Goal: Task Accomplishment & Management: Use online tool/utility

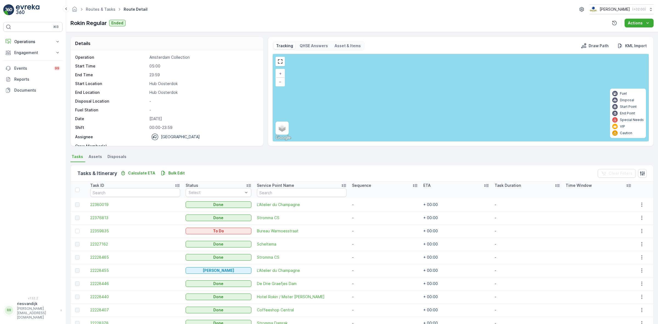
scroll to position [68, 0]
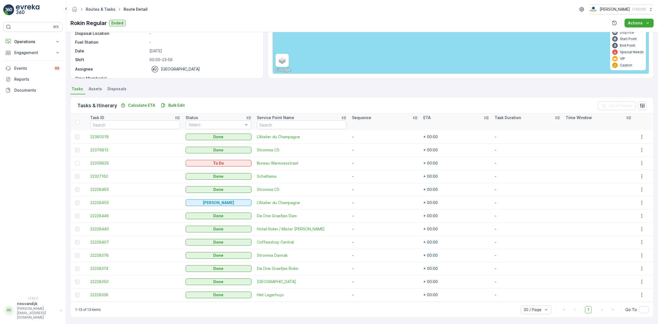
click at [98, 10] on link "Routes & Tasks" at bounding box center [101, 9] width 30 height 5
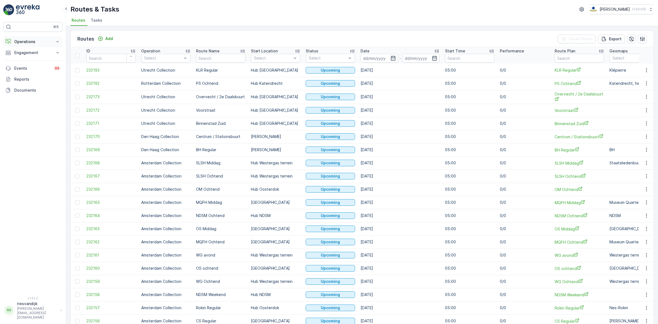
click at [38, 43] on p "Operations" at bounding box center [32, 41] width 37 height 5
click at [32, 64] on p "Routes & Tasks" at bounding box center [28, 66] width 28 height 5
click at [212, 57] on input "text" at bounding box center [220, 58] width 49 height 9
type input "slsh"
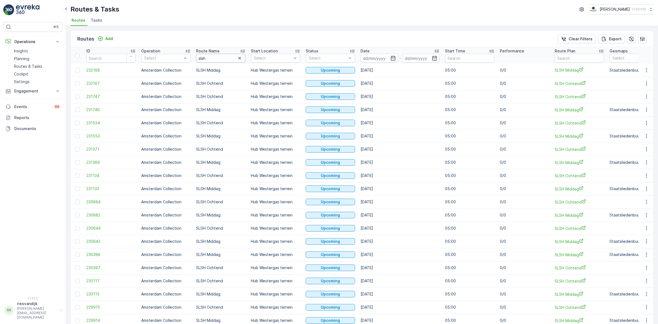
click at [227, 57] on input "slsh" at bounding box center [220, 58] width 49 height 9
type input "slsh m"
click at [394, 58] on icon "button" at bounding box center [393, 58] width 5 height 5
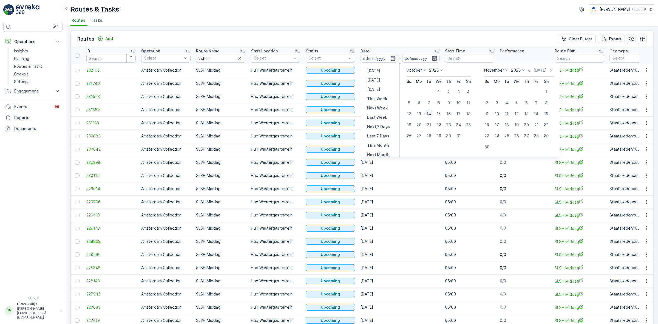
click at [429, 115] on div "14" at bounding box center [429, 113] width 9 height 9
type input "[DATE]"
click at [429, 115] on div "14" at bounding box center [429, 113] width 9 height 9
type input "[DATE]"
click at [406, 11] on div "Routes & Tasks Oscar Circulair ( +02:00 )" at bounding box center [361, 9] width 583 height 10
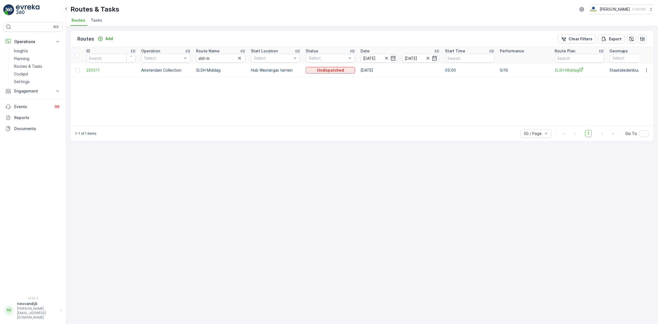
click at [92, 20] on span "Tasks" at bounding box center [97, 20] width 12 height 5
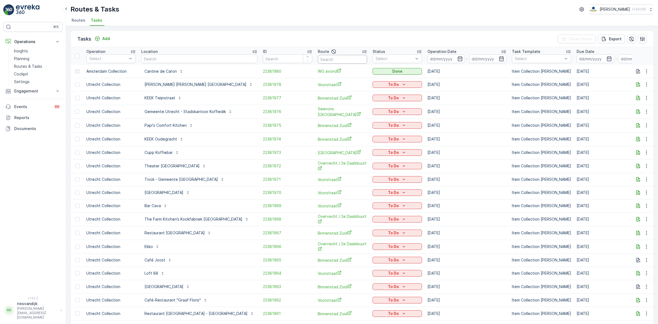
click at [320, 58] on input "text" at bounding box center [342, 59] width 49 height 9
type input "slsh"
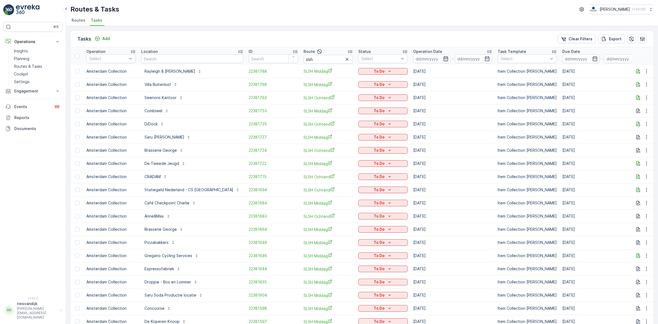
click at [443, 60] on icon "button" at bounding box center [445, 58] width 5 height 5
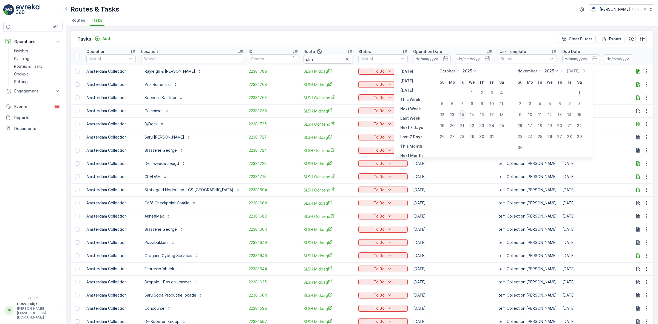
click at [463, 115] on div "14" at bounding box center [462, 114] width 9 height 9
type input "[DATE]"
click at [463, 115] on div "14" at bounding box center [462, 114] width 9 height 9
type input "[DATE]"
click at [446, 43] on div "Tasks Add Clear Filters Export" at bounding box center [362, 39] width 583 height 16
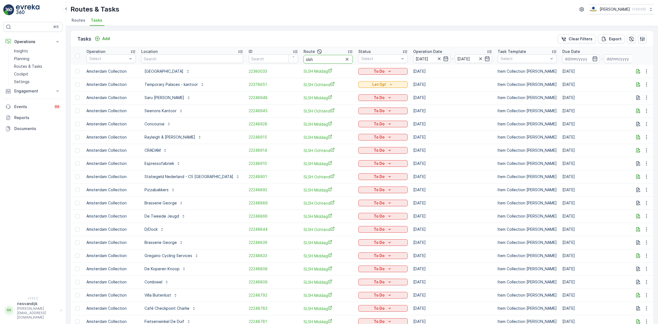
click at [304, 59] on input "slsh" at bounding box center [328, 59] width 49 height 9
type input "slsh m"
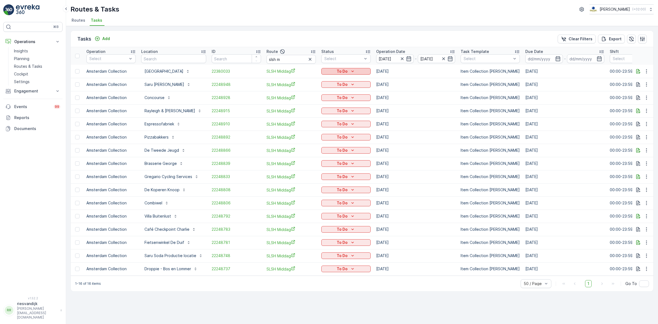
click at [361, 71] on div "To Do" at bounding box center [346, 71] width 45 height 5
click at [337, 96] on div "Done" at bounding box center [338, 95] width 35 height 8
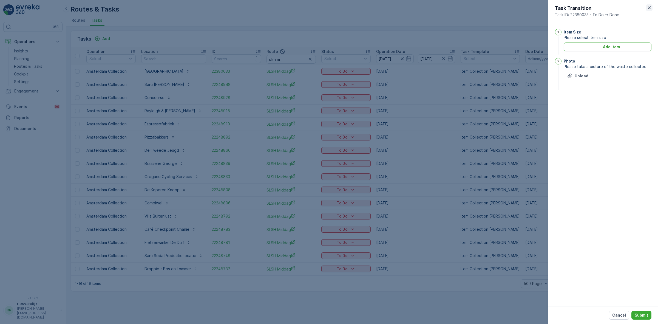
click at [649, 6] on icon "button" at bounding box center [649, 7] width 5 height 5
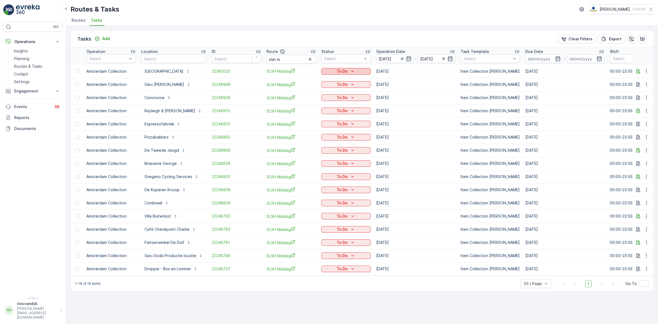
click at [357, 74] on button "To Do" at bounding box center [345, 71] width 49 height 7
click at [335, 81] on span "Let Op!" at bounding box center [330, 79] width 14 height 5
click at [377, 34] on div "Tasks Add Clear Filters Export" at bounding box center [362, 39] width 583 height 16
click at [307, 58] on button "button" at bounding box center [310, 59] width 7 height 7
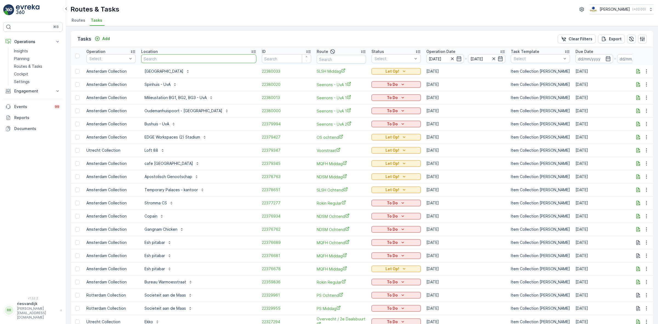
click at [165, 58] on input "text" at bounding box center [198, 58] width 115 height 9
type input "tempor"
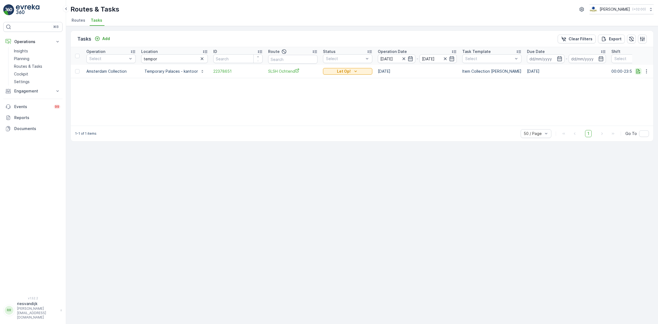
click at [639, 69] on icon "button" at bounding box center [639, 71] width 4 height 5
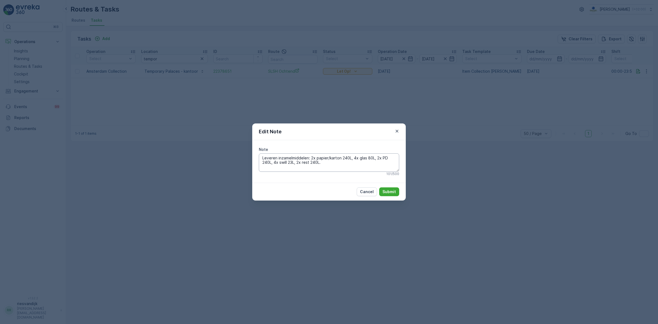
click at [310, 157] on textarea "Leveren inzamelmiddelen: 2x papier/karton 240L, 4x glas 80L, 2x PD 240L, 4x swi…" at bounding box center [329, 162] width 140 height 18
click at [394, 131] on icon "button" at bounding box center [396, 130] width 5 height 5
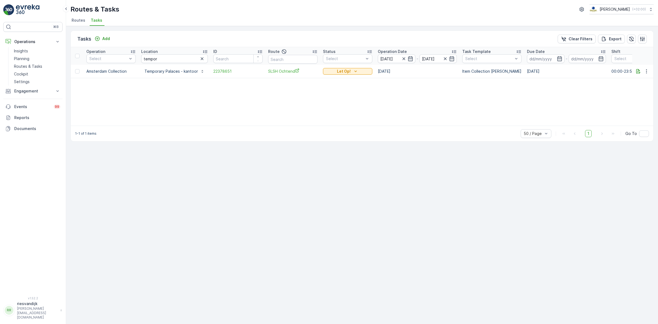
click at [340, 92] on div "Operation Select Location tempor ID Route Status Select Operation Date 14.10.20…" at bounding box center [362, 86] width 583 height 78
click at [200, 59] on icon "button" at bounding box center [201, 58] width 5 height 5
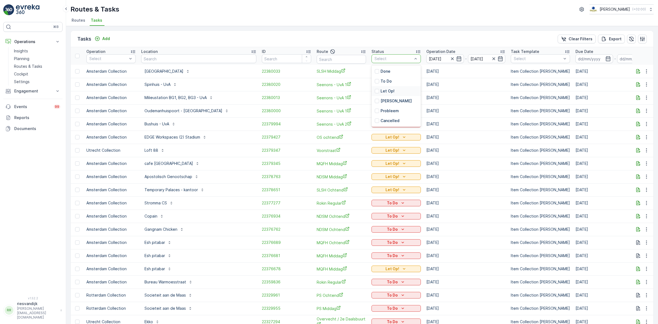
click at [388, 94] on p "Let Op!" at bounding box center [388, 90] width 14 height 5
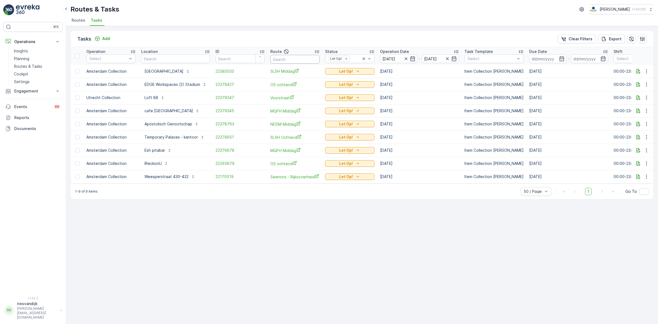
click at [283, 61] on input "text" at bounding box center [294, 59] width 49 height 9
type input "ocht"
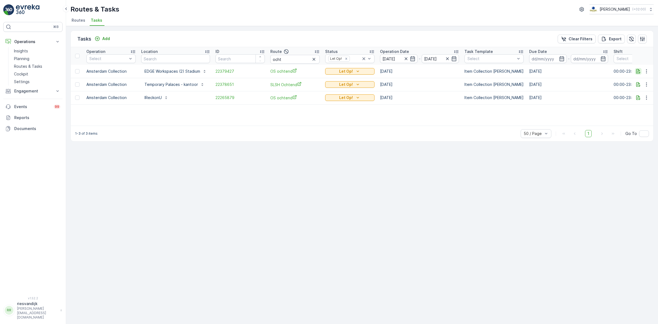
click at [636, 73] on icon "button" at bounding box center [638, 71] width 5 height 5
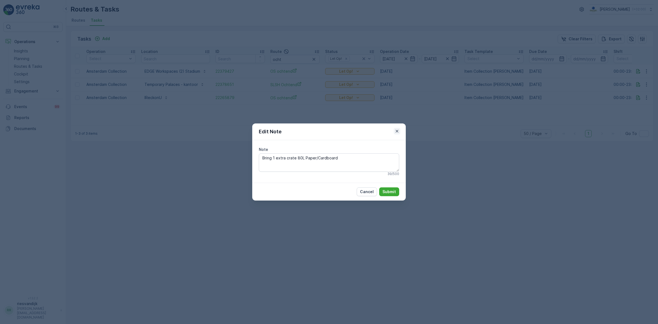
click at [398, 131] on icon "button" at bounding box center [396, 130] width 5 height 5
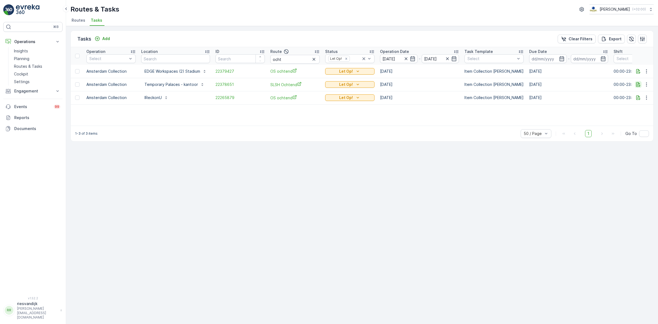
click at [638, 83] on icon "button" at bounding box center [638, 84] width 5 height 5
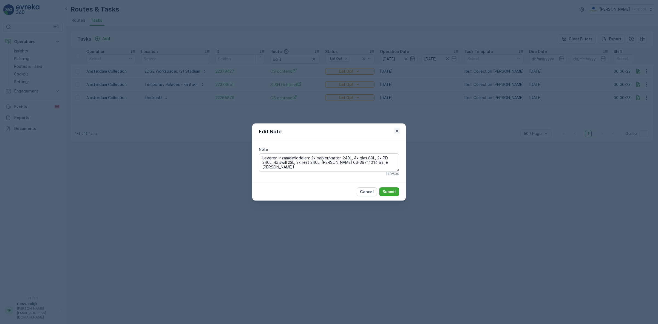
click at [398, 129] on icon "button" at bounding box center [396, 130] width 5 height 5
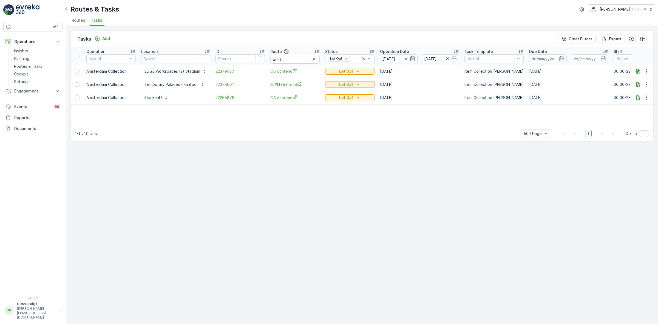
click at [79, 19] on span "Routes" at bounding box center [79, 20] width 14 height 5
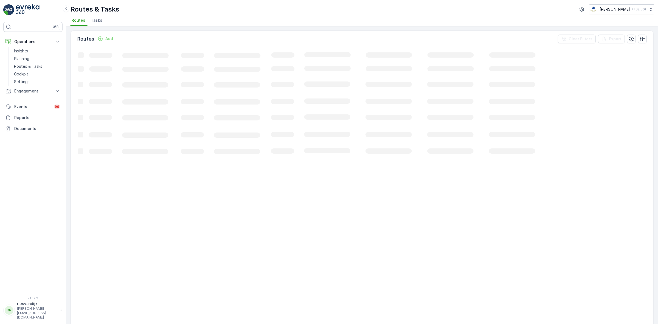
click at [97, 24] on li "Tasks" at bounding box center [97, 20] width 15 height 9
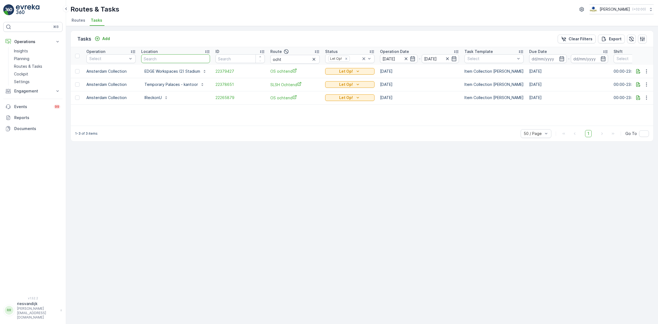
click at [152, 56] on input "text" at bounding box center [175, 58] width 69 height 9
type input "os"
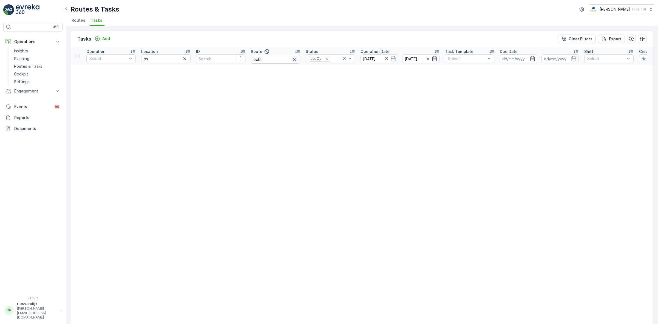
click at [296, 61] on icon "button" at bounding box center [294, 58] width 5 height 5
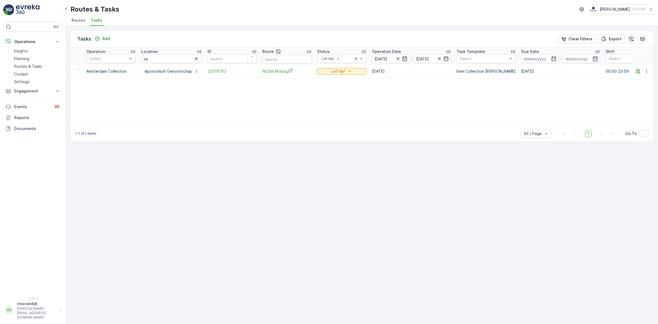
click at [195, 59] on icon "button" at bounding box center [196, 58] width 5 height 5
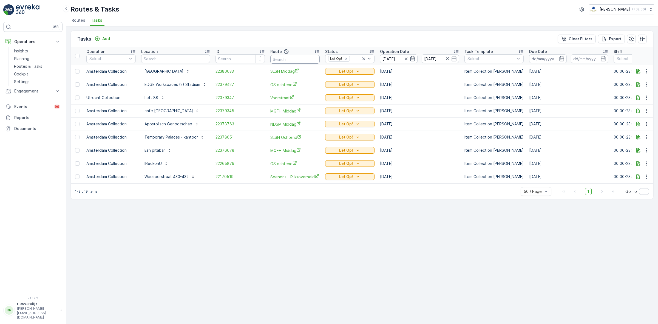
click at [272, 58] on input "text" at bounding box center [294, 59] width 49 height 9
click at [364, 60] on icon at bounding box center [363, 58] width 5 height 5
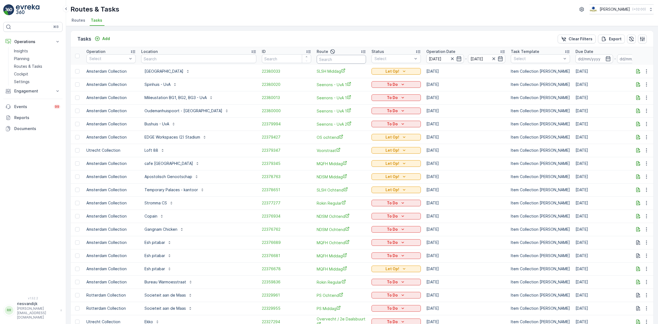
click at [333, 56] on input "text" at bounding box center [341, 59] width 49 height 9
type input "OS"
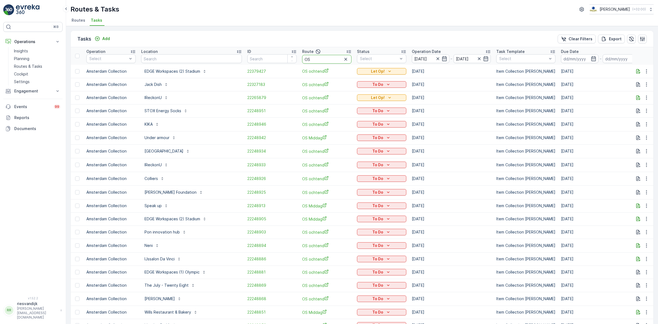
click at [302, 59] on input "OS" at bounding box center [326, 59] width 49 height 9
type input "OS CS"
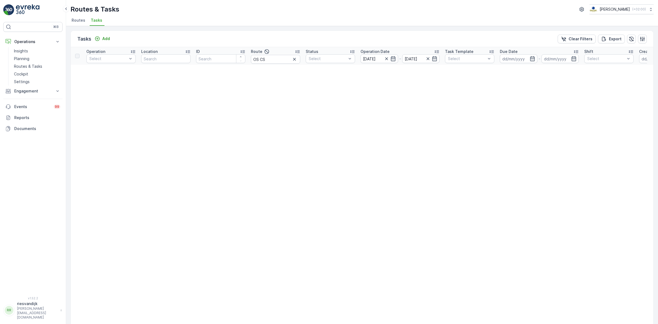
click at [296, 60] on icon "button" at bounding box center [294, 58] width 5 height 5
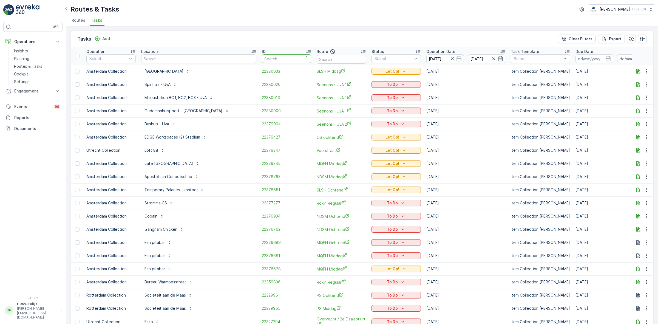
click at [276, 56] on input "number" at bounding box center [286, 58] width 49 height 9
click at [332, 60] on input "text" at bounding box center [341, 59] width 49 height 9
type input "CS"
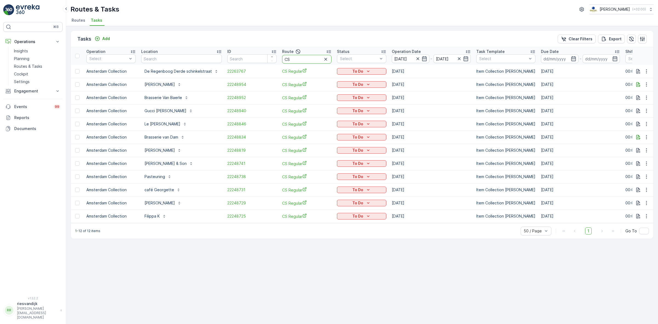
drag, startPoint x: 292, startPoint y: 59, endPoint x: 281, endPoint y: 58, distance: 10.2
click at [282, 58] on input "CS" at bounding box center [306, 59] width 49 height 9
type input "O"
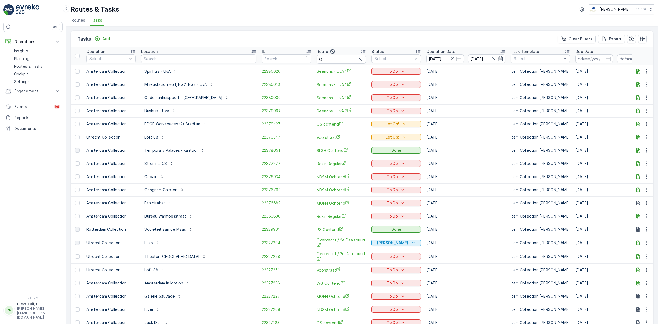
click at [314, 64] on th "Route O" at bounding box center [341, 56] width 55 height 18
click at [317, 63] on input "O" at bounding box center [341, 59] width 49 height 9
type input "OS"
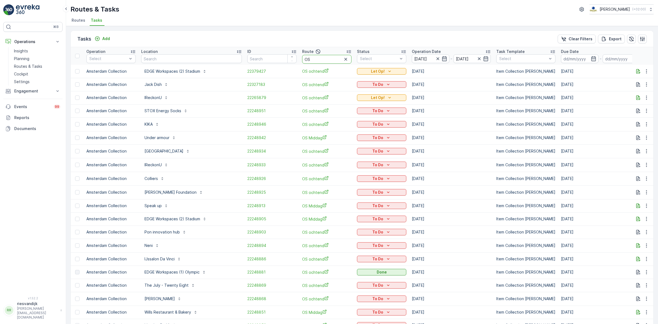
click at [319, 61] on input "OS" at bounding box center [326, 59] width 49 height 9
type input "OS schink"
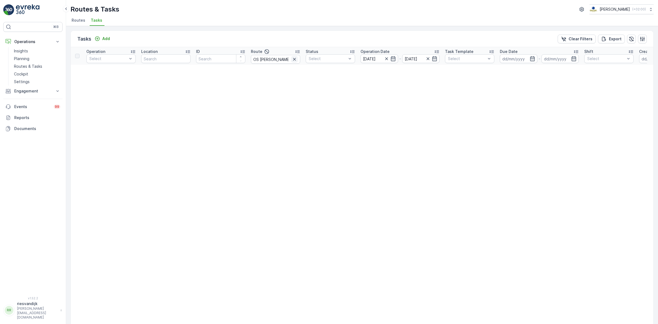
click at [295, 58] on icon "button" at bounding box center [294, 58] width 5 height 5
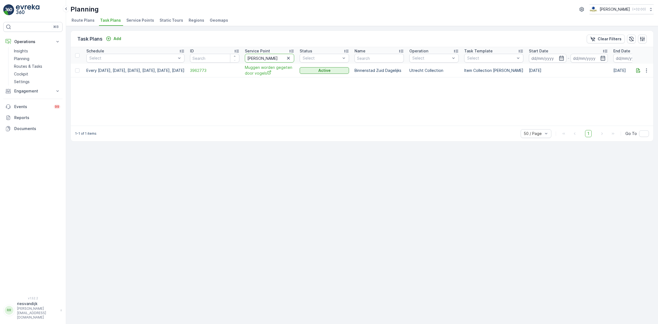
drag, startPoint x: 281, startPoint y: 58, endPoint x: 265, endPoint y: 58, distance: 15.4
click at [265, 58] on input "mugge" at bounding box center [269, 58] width 49 height 9
type input "batoni"
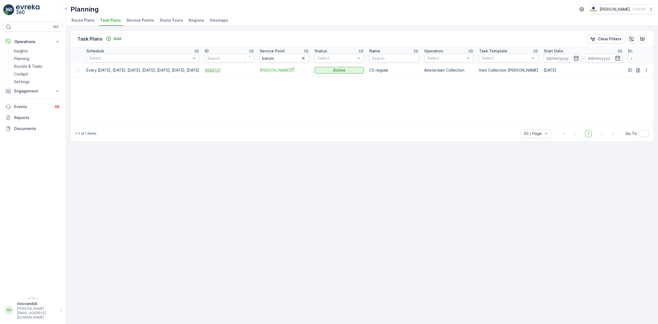
click at [228, 71] on span "4686131" at bounding box center [229, 69] width 49 height 5
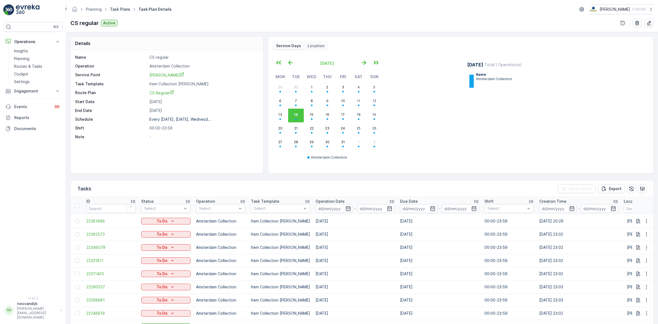
click at [117, 9] on link "Task Plans" at bounding box center [120, 9] width 20 height 5
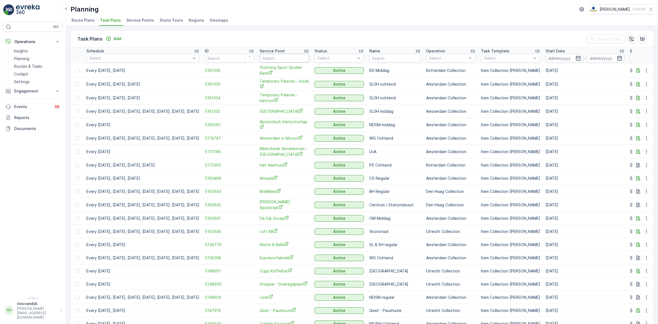
click at [309, 55] on input "text" at bounding box center [284, 58] width 49 height 9
type input "SSH"
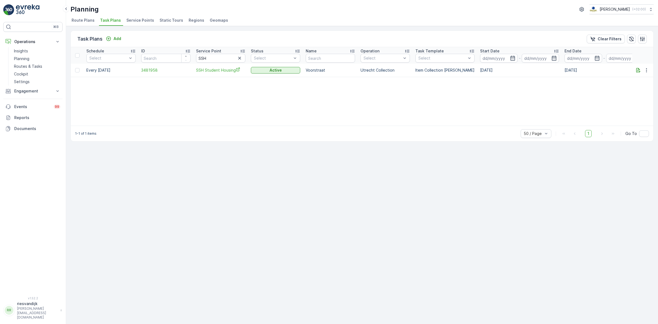
click at [102, 65] on td "Every Tuesday" at bounding box center [111, 70] width 55 height 13
click at [160, 69] on span "3481958" at bounding box center [165, 69] width 49 height 5
click at [646, 72] on icon "button" at bounding box center [646, 69] width 5 height 5
click at [646, 69] on icon "button" at bounding box center [646, 69] width 5 height 5
click at [645, 85] on span "Edit Task Plan" at bounding box center [637, 85] width 26 height 5
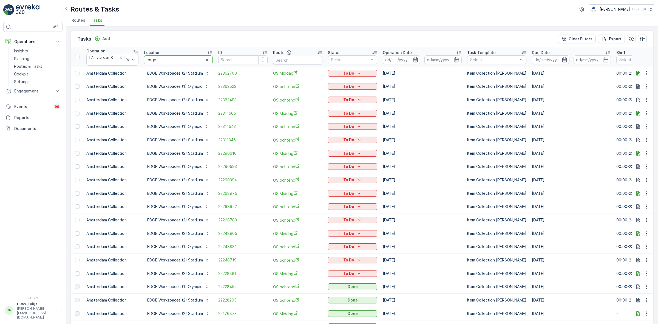
drag, startPoint x: 172, startPoint y: 62, endPoint x: 141, endPoint y: 60, distance: 30.5
click at [141, 60] on th "Location edge" at bounding box center [178, 56] width 74 height 19
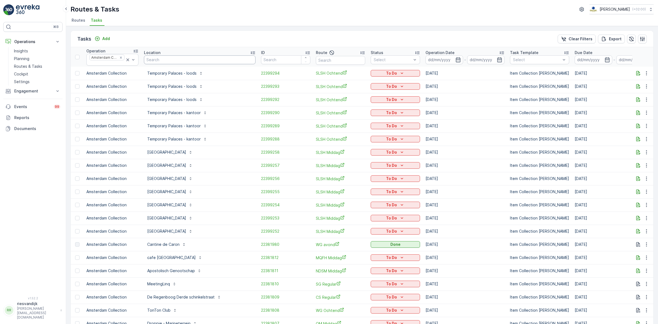
click at [180, 60] on input "text" at bounding box center [200, 59] width 112 height 9
click at [125, 58] on icon at bounding box center [127, 59] width 5 height 5
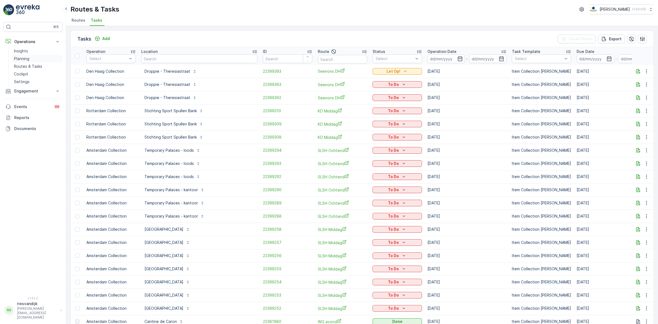
click at [27, 60] on p "Planning" at bounding box center [21, 58] width 15 height 5
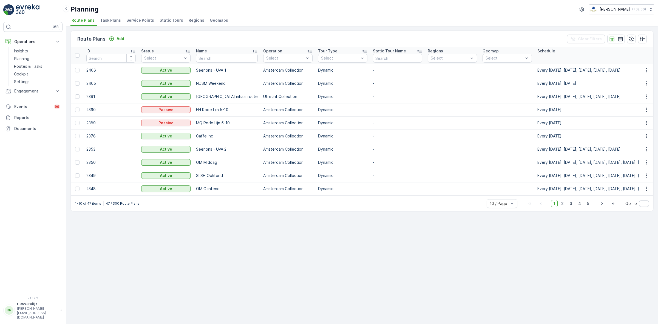
click at [106, 22] on span "Task Plans" at bounding box center [110, 20] width 21 height 5
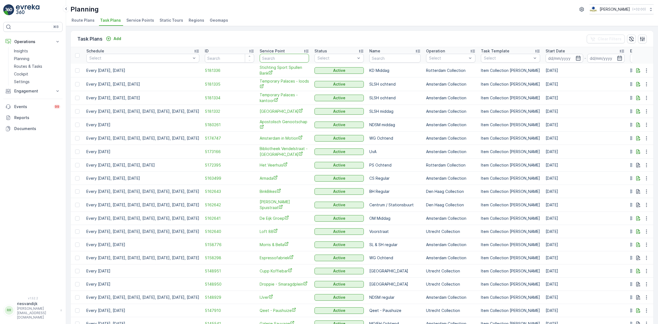
click at [293, 57] on input "text" at bounding box center [284, 58] width 49 height 9
type input "ssh"
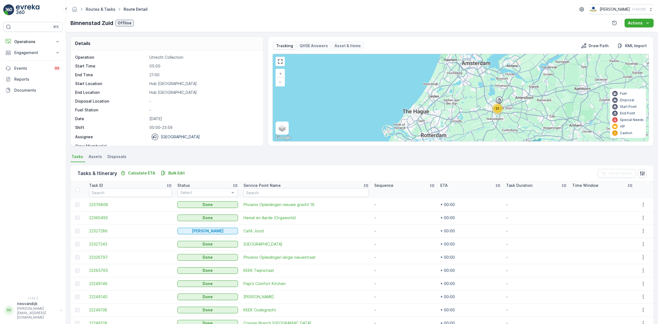
click at [88, 9] on link "Routes & Tasks" at bounding box center [101, 9] width 30 height 5
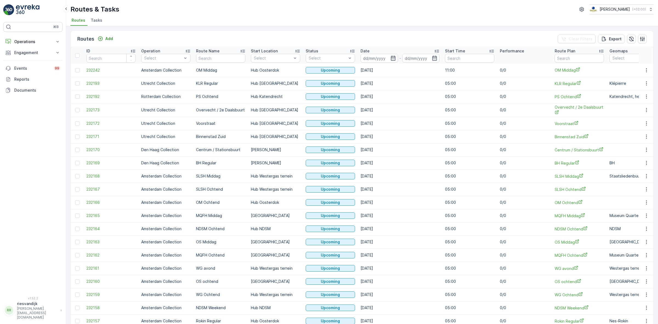
click at [99, 21] on span "Tasks" at bounding box center [97, 20] width 12 height 5
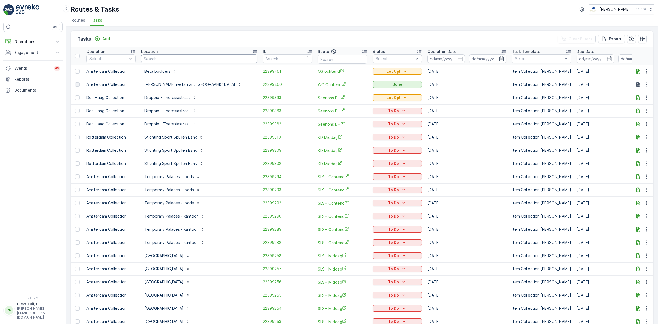
click at [224, 62] on input "text" at bounding box center [199, 58] width 116 height 9
type input "blushin"
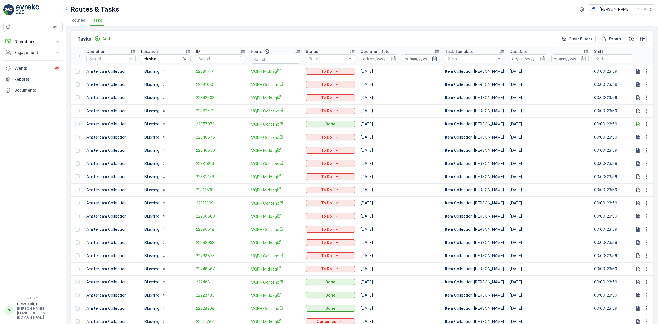
click at [383, 51] on p "Operation Date" at bounding box center [375, 51] width 29 height 5
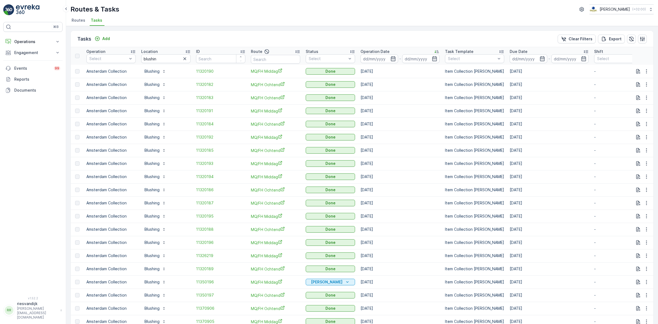
click at [375, 52] on p "Operation Date" at bounding box center [375, 51] width 29 height 5
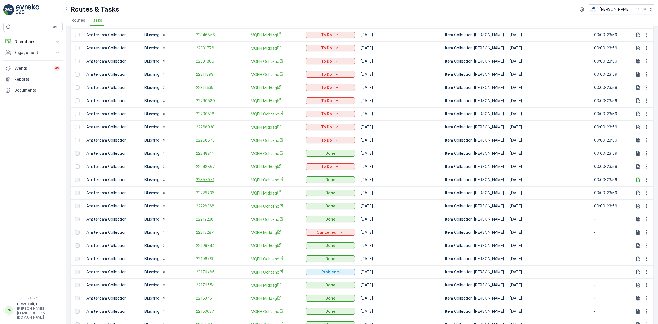
scroll to position [103, 0]
click at [206, 166] on span "22248867" at bounding box center [220, 165] width 49 height 5
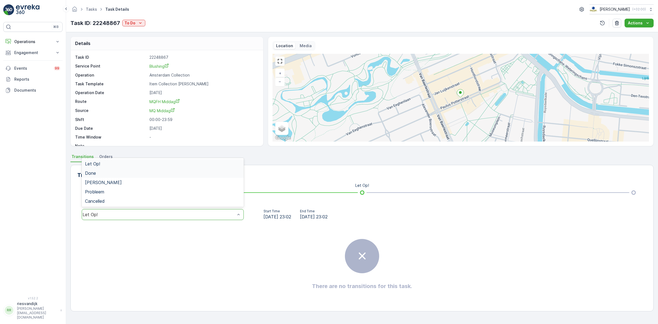
click at [162, 169] on div "Done" at bounding box center [163, 172] width 162 height 9
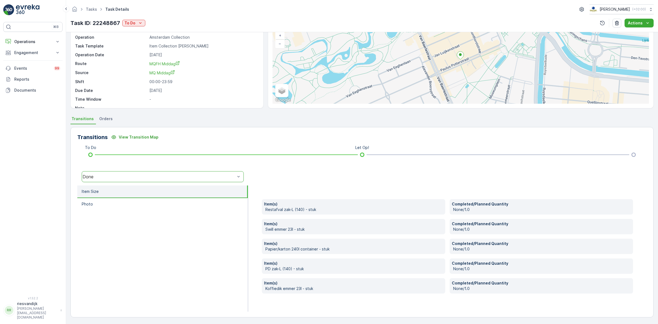
scroll to position [38, 0]
click at [90, 7] on span "Tasks" at bounding box center [91, 9] width 13 height 5
click at [91, 10] on link "Tasks" at bounding box center [91, 9] width 11 height 5
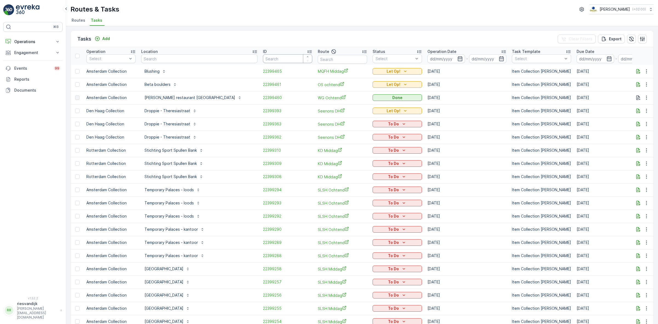
click at [277, 57] on input "number" at bounding box center [287, 58] width 49 height 9
type input "22170519"
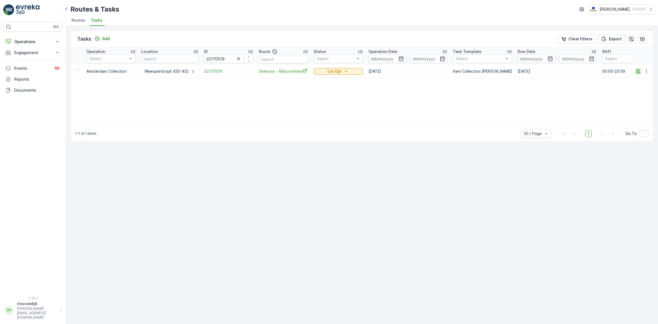
click at [639, 73] on icon "button" at bounding box center [639, 71] width 4 height 5
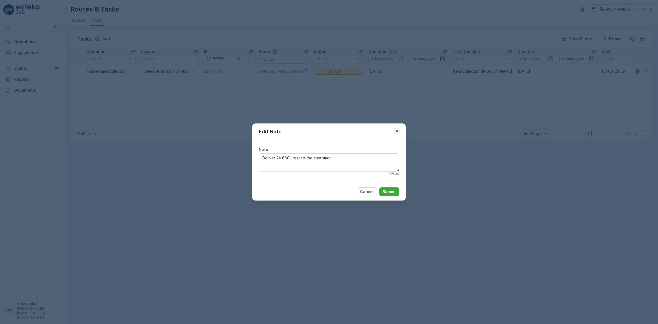
click at [396, 131] on icon "button" at bounding box center [396, 130] width 5 height 5
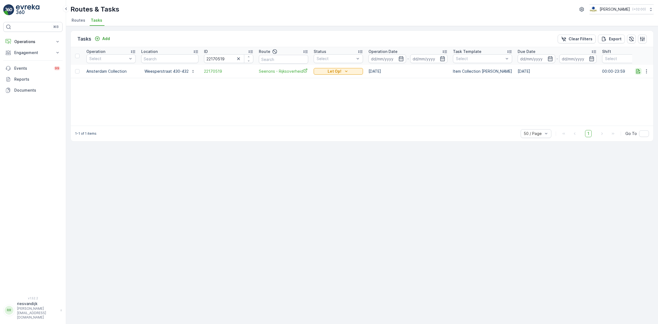
click at [638, 74] on icon "button" at bounding box center [638, 71] width 5 height 5
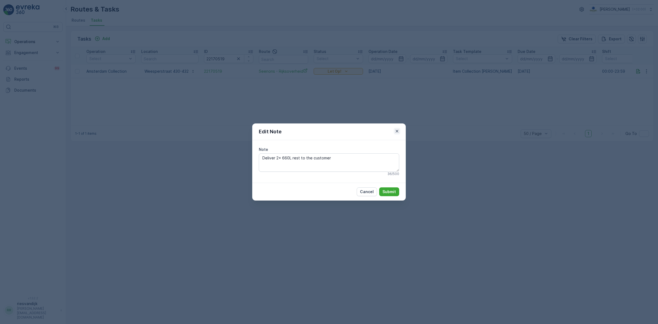
click at [396, 129] on icon "button" at bounding box center [396, 130] width 5 height 5
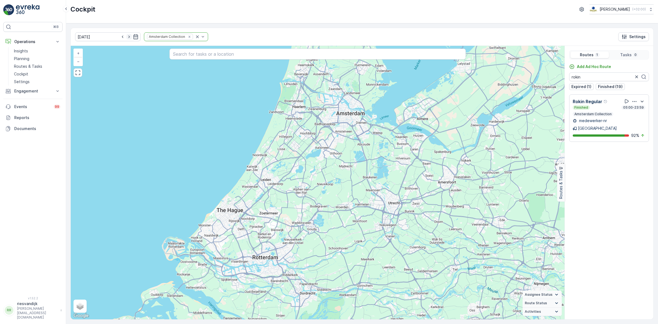
click at [126, 36] on icon "button" at bounding box center [128, 36] width 5 height 5
type input "[DATE]"
click at [195, 37] on div "14.10.2025 Select Settings" at bounding box center [362, 37] width 583 height 18
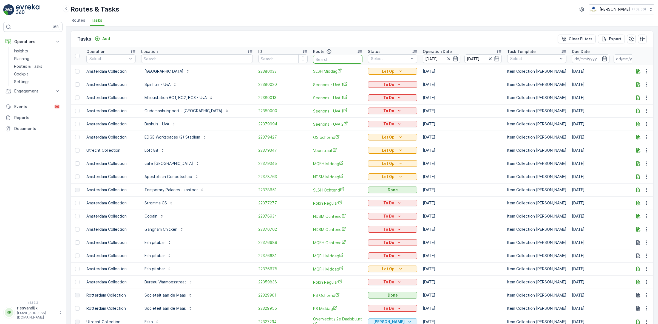
click at [322, 58] on input "text" at bounding box center [337, 59] width 49 height 9
type input "mqfh mi"
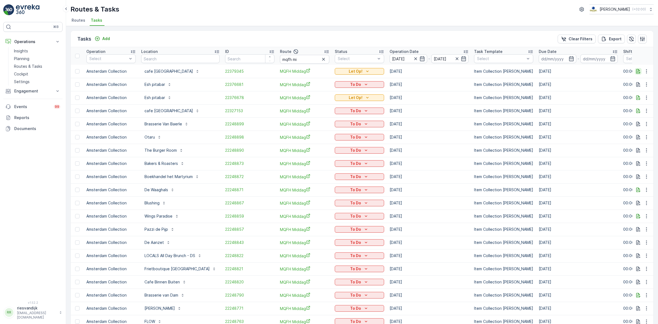
click at [635, 68] on button "button" at bounding box center [638, 71] width 7 height 7
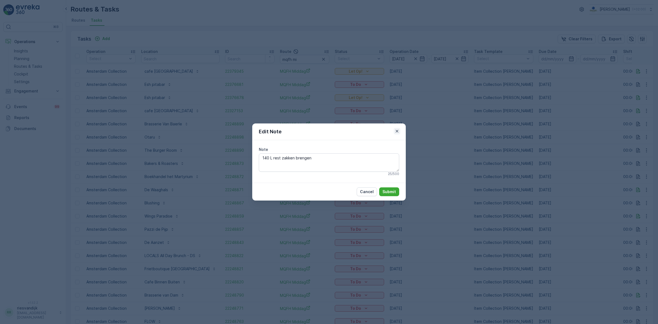
click at [397, 128] on button "button" at bounding box center [397, 131] width 7 height 7
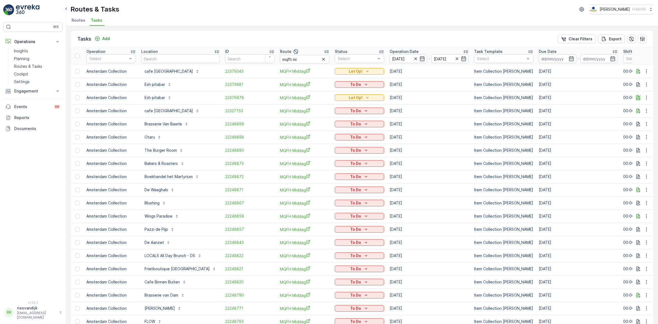
click at [636, 97] on icon "button" at bounding box center [638, 97] width 5 height 5
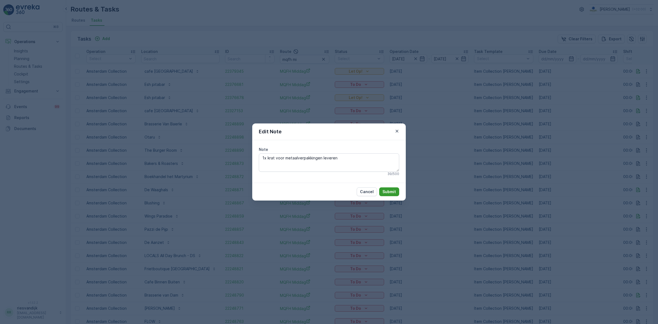
type textarea "1x krat voor metaalverpakkingen leveren"
click at [388, 193] on p "Submit" at bounding box center [389, 191] width 13 height 5
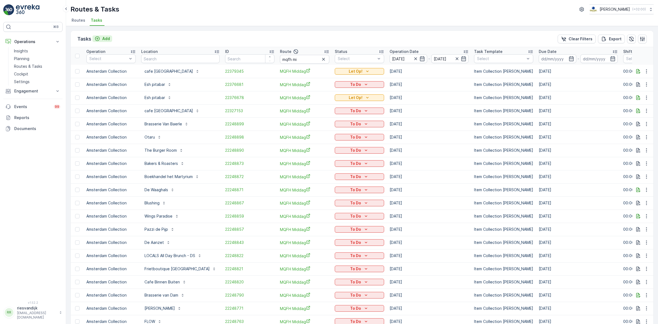
click at [103, 41] on p "Add" at bounding box center [106, 38] width 8 height 5
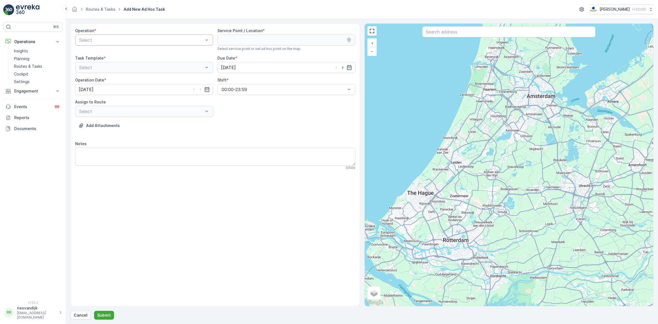
click at [169, 35] on div "Select" at bounding box center [144, 40] width 138 height 11
drag, startPoint x: 154, startPoint y: 52, endPoint x: 176, endPoint y: 50, distance: 22.7
click at [154, 52] on div "Amsterdam Collection" at bounding box center [143, 53] width 131 height 5
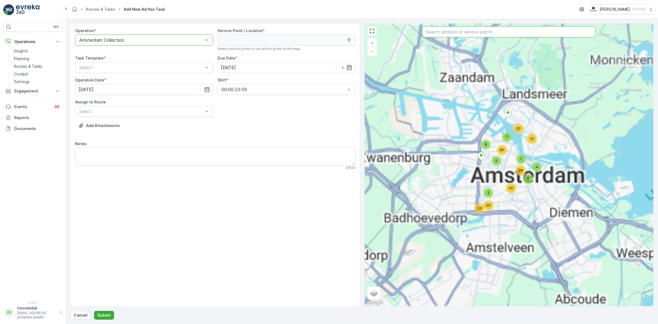
click at [518, 33] on input "text" at bounding box center [508, 31] width 173 height 11
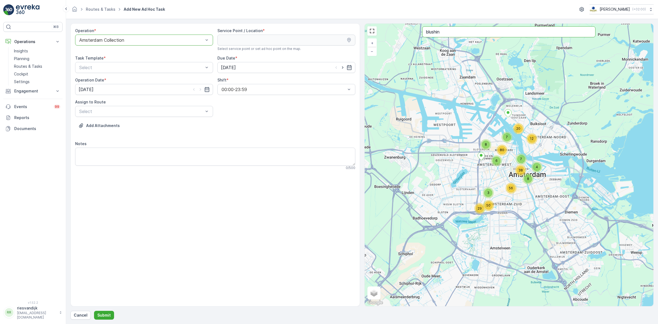
type input "blushin"
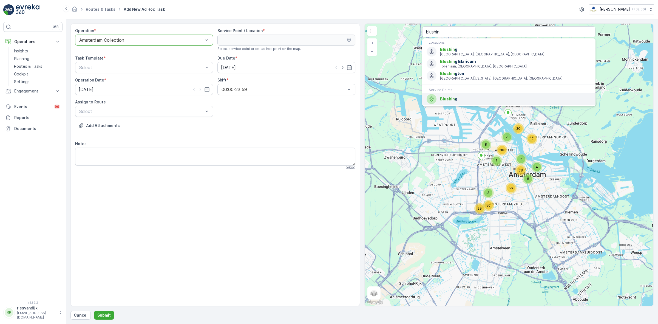
click at [486, 98] on span "Blushin g" at bounding box center [515, 98] width 151 height 5
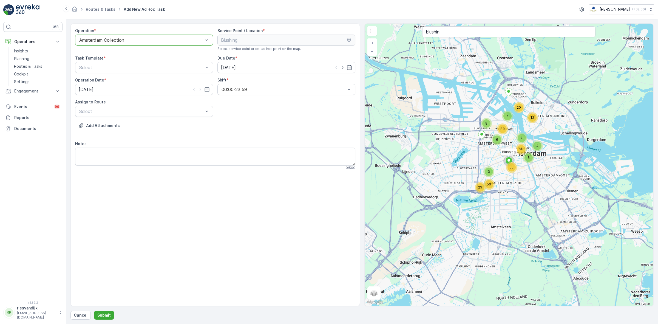
click at [235, 139] on div "Operation * option Amsterdam Collection, selected. Amsterdam Collection Service…" at bounding box center [215, 101] width 280 height 146
click at [193, 83] on div "Item Collection Oscar Regulier" at bounding box center [143, 80] width 131 height 5
click at [231, 122] on div "Add Attachments" at bounding box center [215, 128] width 280 height 15
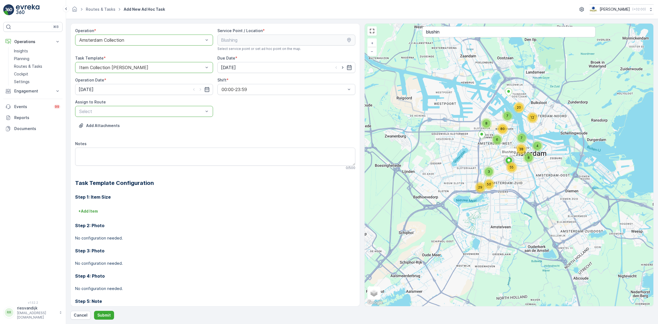
click at [180, 106] on div "Select" at bounding box center [144, 111] width 138 height 11
click at [179, 106] on div "Select" at bounding box center [144, 111] width 138 height 11
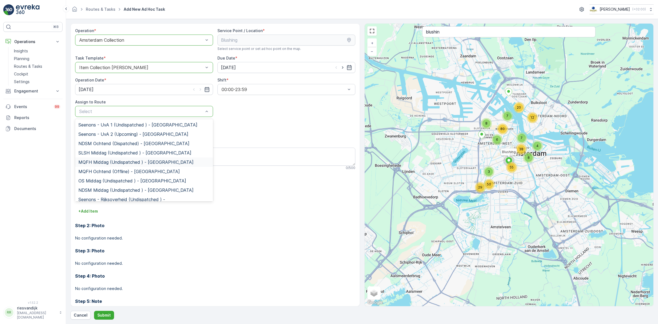
click at [151, 161] on span "MQFH Middag (Undispatched ) - Amsterdam" at bounding box center [135, 162] width 115 height 5
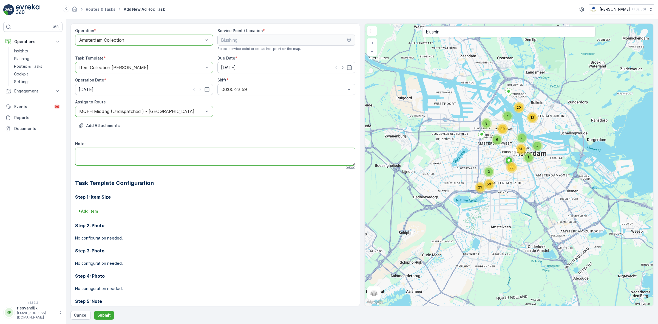
click at [178, 159] on textarea "Notes" at bounding box center [215, 157] width 280 height 18
type textarea "b"
type textarea "1x bruine container omwisselen 1x PD container omwisselen 1x swill emmer 23L om…"
drag, startPoint x: 143, startPoint y: 161, endPoint x: 78, endPoint y: 143, distance: 67.3
click at [78, 143] on div "Notes 1x bruine container omwisselen 1x PD container omwisselen 1x swill emmer …" at bounding box center [215, 155] width 280 height 29
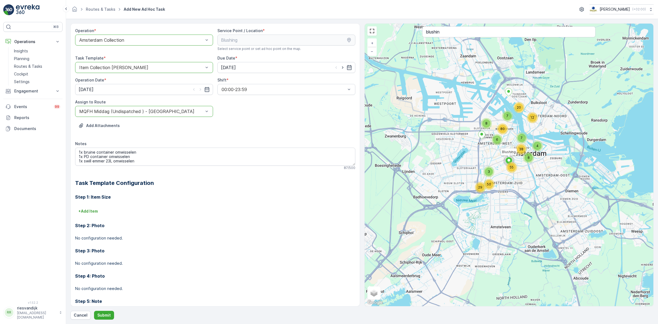
click at [206, 143] on div "Notes" at bounding box center [215, 143] width 280 height 5
click at [205, 91] on icon "button" at bounding box center [206, 89] width 5 height 5
drag, startPoint x: 295, startPoint y: 128, endPoint x: 294, endPoint y: 104, distance: 23.9
click at [293, 128] on div "Add Attachments" at bounding box center [215, 128] width 280 height 15
click at [347, 67] on icon "button" at bounding box center [349, 67] width 5 height 5
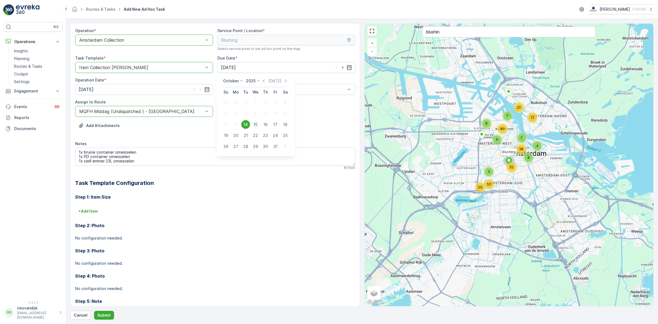
click at [255, 125] on div "15" at bounding box center [255, 124] width 9 height 9
type input "15.10.2025"
click at [270, 125] on div "Add Attachments" at bounding box center [215, 128] width 280 height 15
click at [206, 94] on input "[DATE]" at bounding box center [144, 89] width 138 height 11
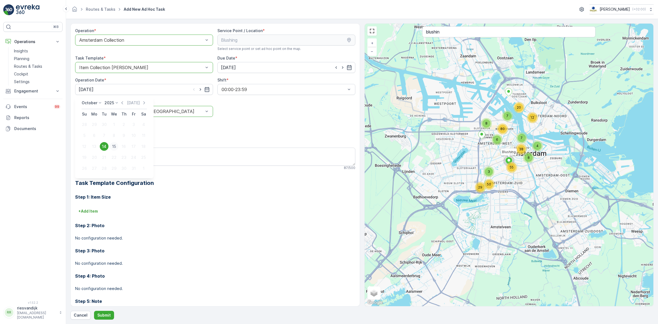
click at [114, 146] on div "15" at bounding box center [114, 146] width 9 height 9
type input "15.10.2025"
click at [250, 132] on div "Add Attachments" at bounding box center [215, 128] width 280 height 15
click at [91, 157] on textarea "1x bruine container omwisselen 1x PD container omwisselen 1x swill emmer 23L om…" at bounding box center [215, 157] width 280 height 18
click at [90, 157] on textarea "1x bruine container omwisselen 1x PD container omwisselen 1x swill emmer 23L om…" at bounding box center [215, 157] width 280 height 18
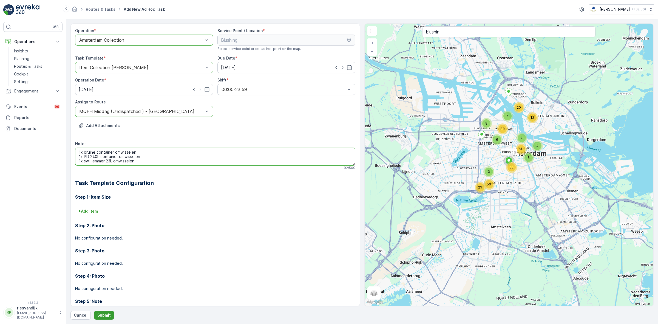
type textarea "1x bruine container omwisselen 1x PD 240L container omwisselen 1x swill emmer 2…"
click at [109, 315] on p "Submit" at bounding box center [103, 314] width 13 height 5
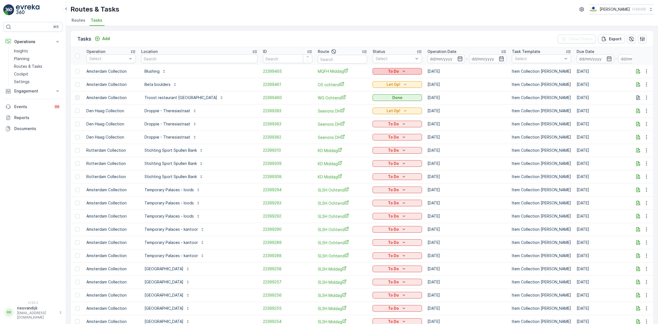
click at [388, 72] on p "To Do" at bounding box center [393, 71] width 11 height 5
click at [380, 80] on span "Let Op!" at bounding box center [375, 79] width 14 height 5
click at [165, 59] on input "text" at bounding box center [199, 58] width 116 height 9
click at [325, 59] on input "text" at bounding box center [342, 59] width 49 height 9
type input "mqfh m"
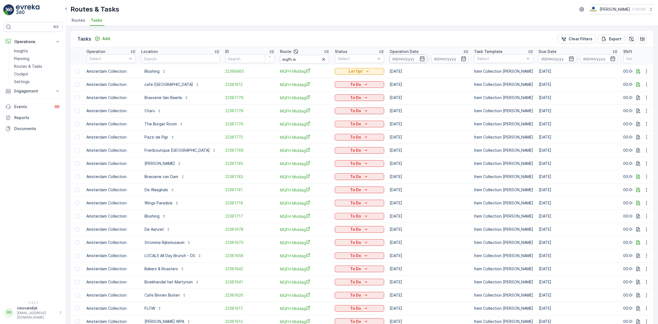
click at [424, 59] on input at bounding box center [409, 58] width 38 height 9
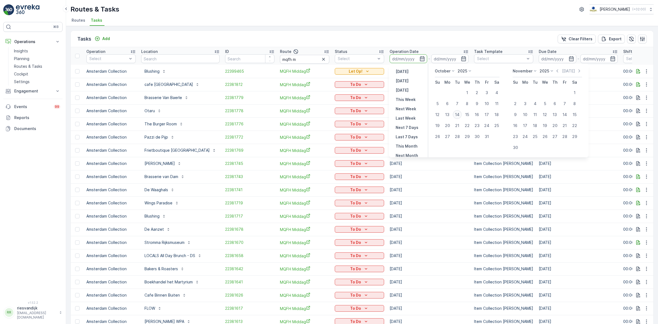
click at [457, 117] on div "14" at bounding box center [457, 114] width 9 height 9
type input "[DATE]"
click at [457, 117] on div "14" at bounding box center [457, 114] width 9 height 9
type input "[DATE]"
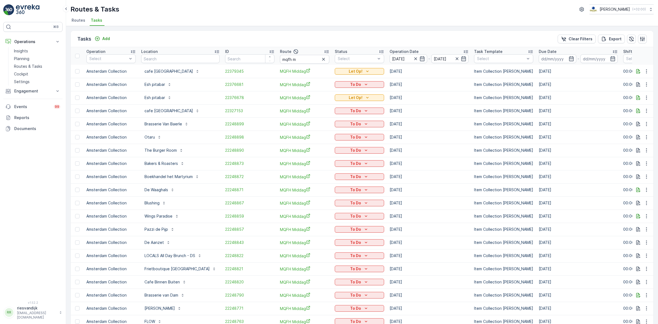
click at [425, 33] on div "Tasks Add Clear Filters Export" at bounding box center [362, 39] width 583 height 16
click at [297, 63] on input "mqfh m" at bounding box center [304, 59] width 49 height 9
type input "mqfh oc"
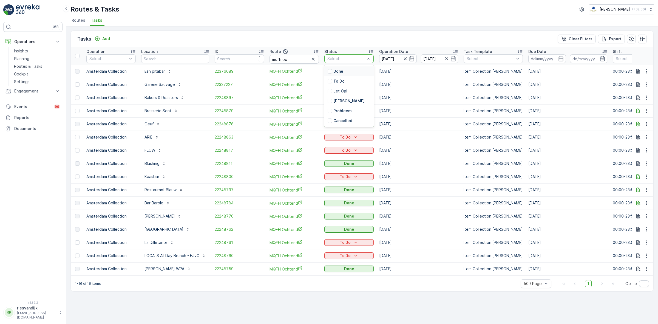
drag, startPoint x: 354, startPoint y: 73, endPoint x: 342, endPoint y: 73, distance: 11.8
click at [350, 73] on div "Done" at bounding box center [348, 71] width 49 height 10
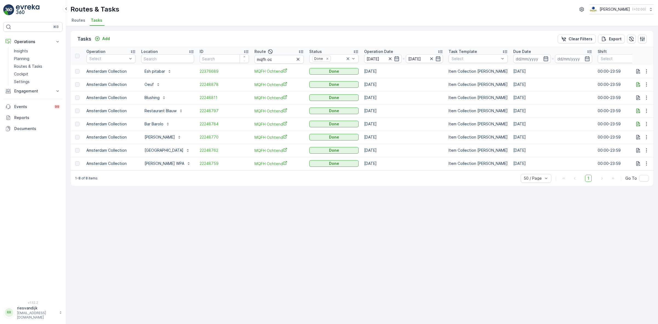
click at [346, 42] on div "Tasks Add Clear Filters Export" at bounding box center [362, 39] width 583 height 16
click at [326, 58] on icon "Remove Done" at bounding box center [328, 59] width 4 height 4
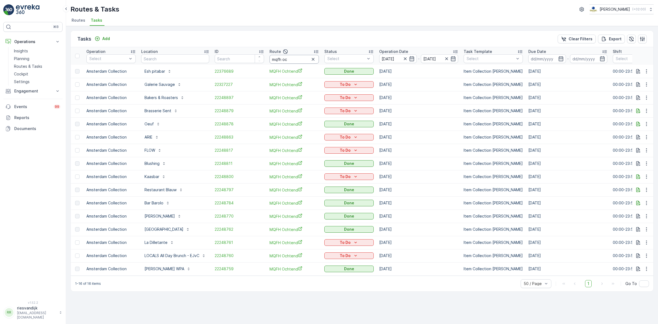
click at [307, 60] on input "mqfh oc" at bounding box center [294, 59] width 49 height 9
type input "m"
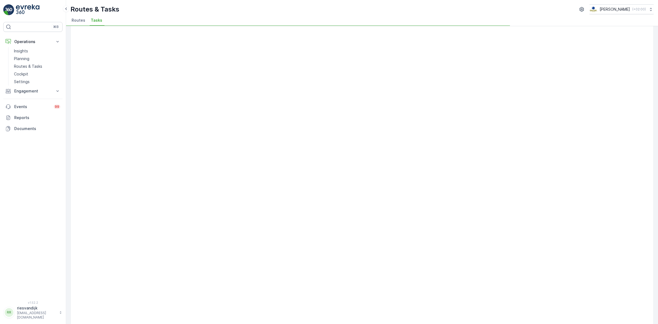
scroll to position [261, 0]
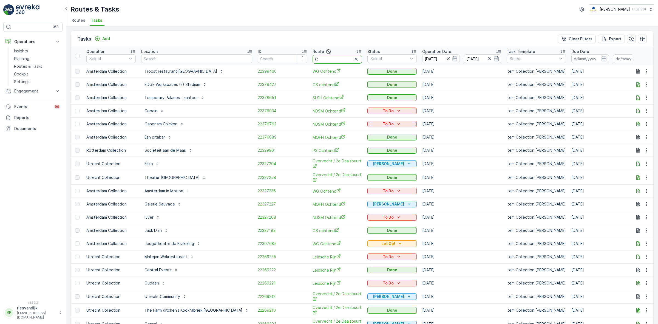
drag, startPoint x: 307, startPoint y: 61, endPoint x: 290, endPoint y: 61, distance: 17.0
click at [313, 61] on input "C" at bounding box center [337, 59] width 49 height 9
type input "wg av"
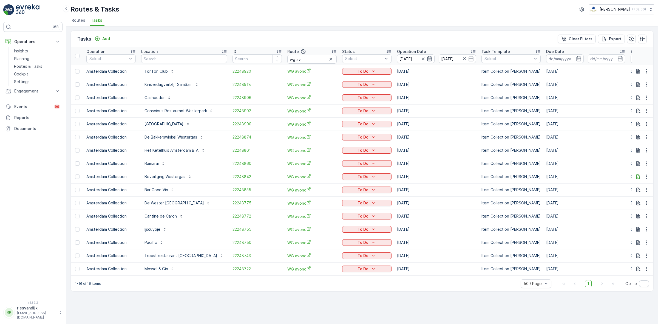
click at [427, 61] on icon "button" at bounding box center [429, 58] width 5 height 5
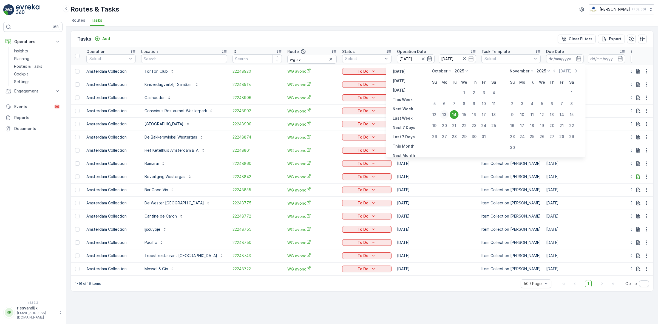
click at [447, 115] on div "13" at bounding box center [444, 114] width 9 height 9
type input "13.10.2025"
click at [447, 115] on div "13" at bounding box center [444, 114] width 9 height 9
type input "13.10.2025"
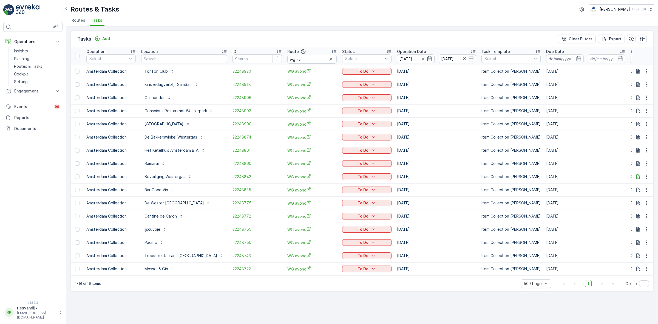
click at [443, 39] on div "Tasks Add Clear Filters Export" at bounding box center [362, 39] width 583 height 16
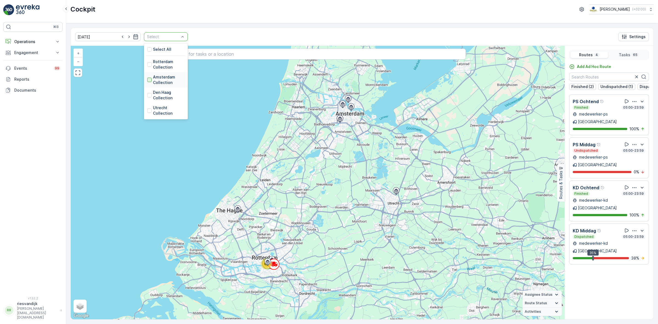
click at [147, 81] on div at bounding box center [149, 80] width 4 height 4
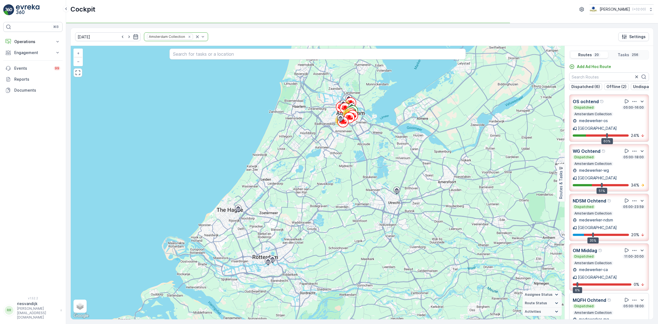
click at [634, 104] on icon "button" at bounding box center [634, 101] width 5 height 5
click at [634, 114] on span "See More Details" at bounding box center [634, 116] width 32 height 5
click at [54, 40] on button "Operations" at bounding box center [32, 41] width 59 height 11
click at [34, 67] on p "Routes & Tasks" at bounding box center [28, 66] width 28 height 5
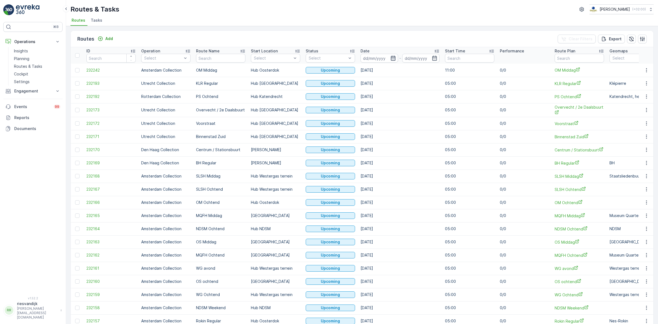
click at [393, 58] on icon "button" at bounding box center [393, 58] width 5 height 5
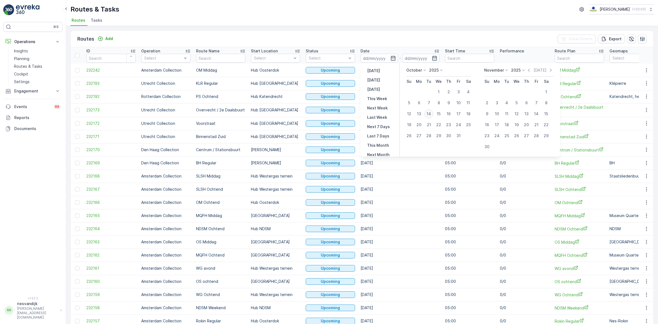
click at [428, 114] on div "14" at bounding box center [429, 113] width 9 height 9
type input "[DATE]"
click at [428, 114] on div "14" at bounding box center [429, 113] width 9 height 9
type input "[DATE]"
click at [378, 36] on div "Routes Add Clear Filters Export" at bounding box center [362, 39] width 583 height 16
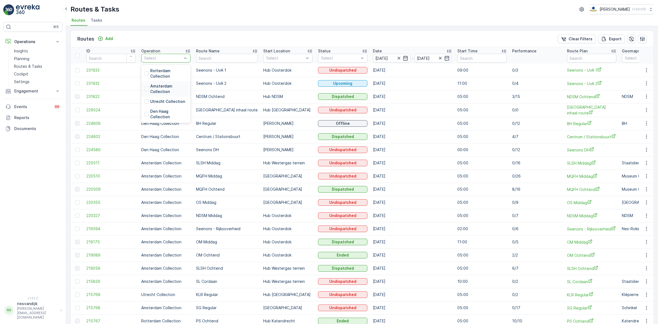
click at [160, 89] on p "Amsterdam Collection" at bounding box center [168, 88] width 37 height 11
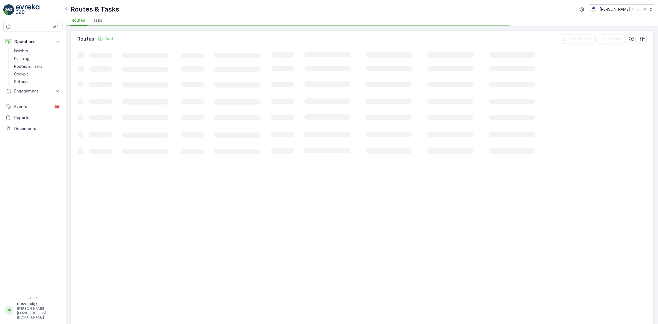
click at [205, 34] on div "Routes Add Clear Filters Export" at bounding box center [362, 39] width 583 height 16
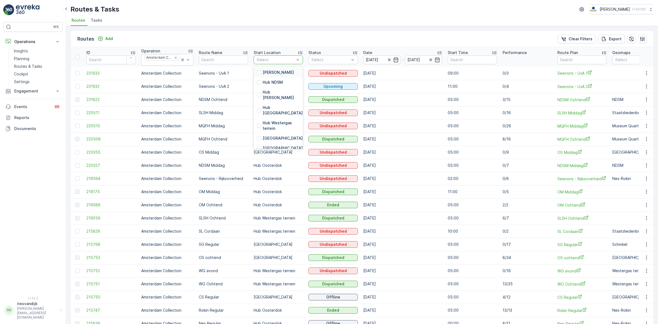
click at [259, 60] on div at bounding box center [275, 60] width 39 height 4
click at [210, 61] on input "text" at bounding box center [223, 59] width 49 height 9
type input "mqfh"
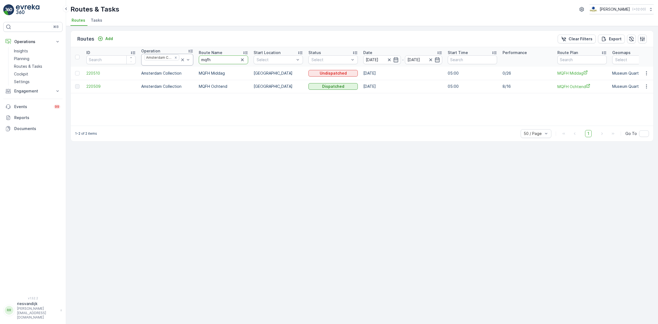
drag, startPoint x: 224, startPoint y: 63, endPoint x: 182, endPoint y: 61, distance: 42.5
click at [181, 60] on tr "ID Operation Amsterdam Collection Route Name mqfh Start Location Select Status …" at bounding box center [485, 56] width 828 height 19
type input "ndsm mi"
click at [102, 73] on span "220327" at bounding box center [110, 72] width 49 height 5
drag, startPoint x: 509, startPoint y: 73, endPoint x: 498, endPoint y: 73, distance: 10.7
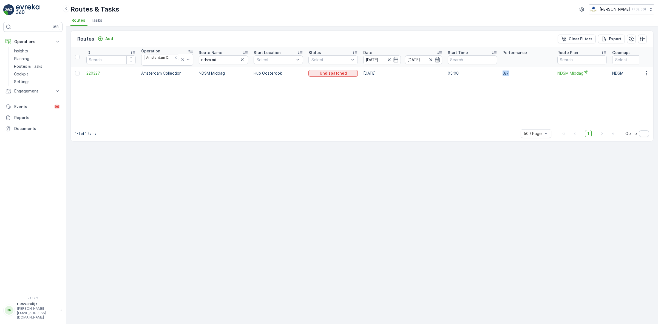
click at [500, 73] on td "0/7" at bounding box center [527, 73] width 55 height 13
click at [501, 94] on div "ID Operation Amsterdam Collection Route Name ndsm mi Start Location Select Stat…" at bounding box center [362, 86] width 583 height 78
drag, startPoint x: 508, startPoint y: 72, endPoint x: 496, endPoint y: 72, distance: 12.3
click at [496, 72] on tr "220327 Amsterdam Collection NDSM Middag Hub Oosterdok Undispatched 14.10.2025 0…" at bounding box center [485, 73] width 828 height 13
click at [501, 91] on div "ID Operation Amsterdam Collection Route Name ndsm mi Start Location Select Stat…" at bounding box center [362, 86] width 583 height 78
